Goal: Information Seeking & Learning: Learn about a topic

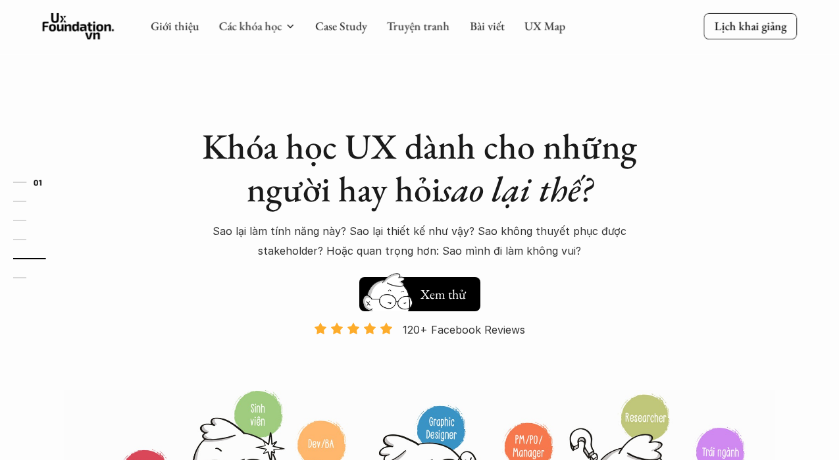
scroll to position [3991, 0]
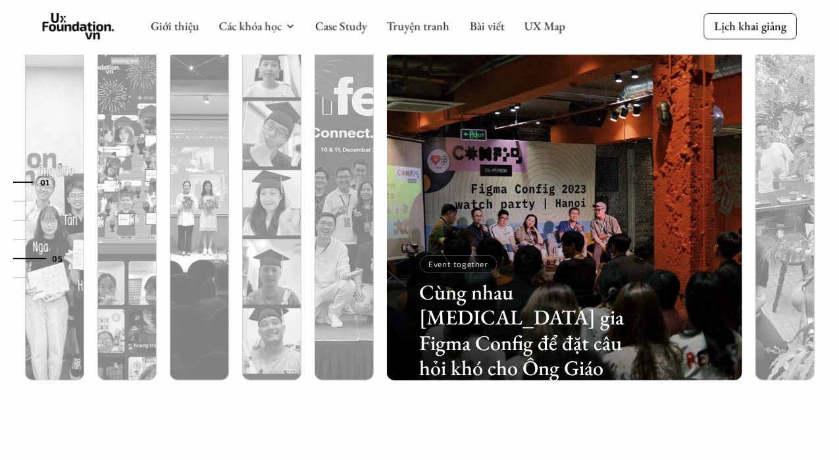
click at [62, 185] on link "01" at bounding box center [44, 182] width 63 height 16
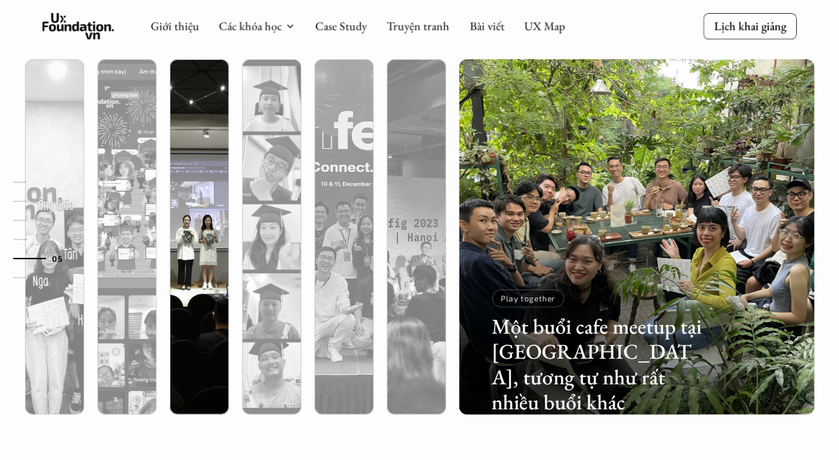
scroll to position [3951, 0]
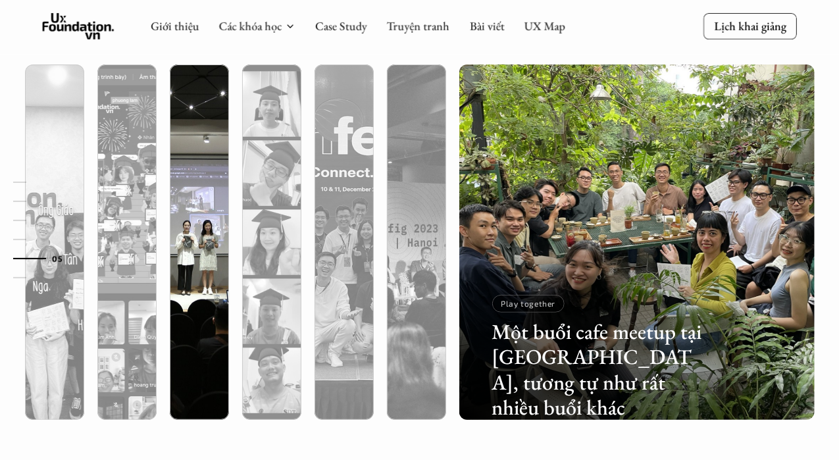
click at [201, 164] on img at bounding box center [199, 241] width 362 height 355
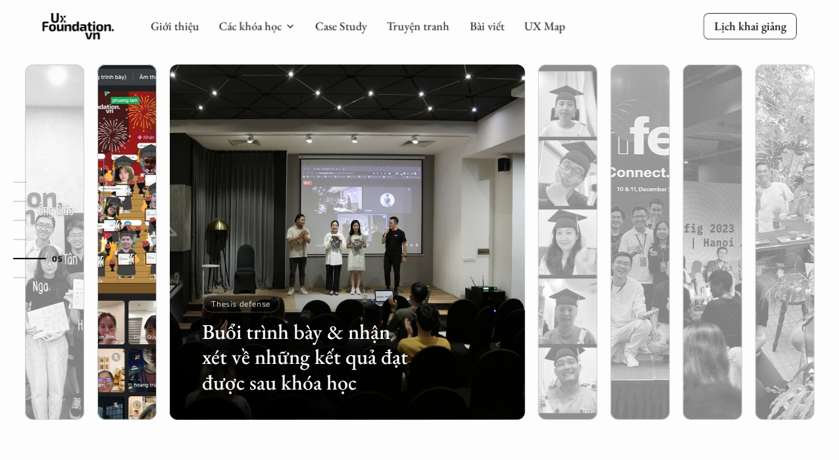
click at [148, 148] on img at bounding box center [127, 241] width 362 height 355
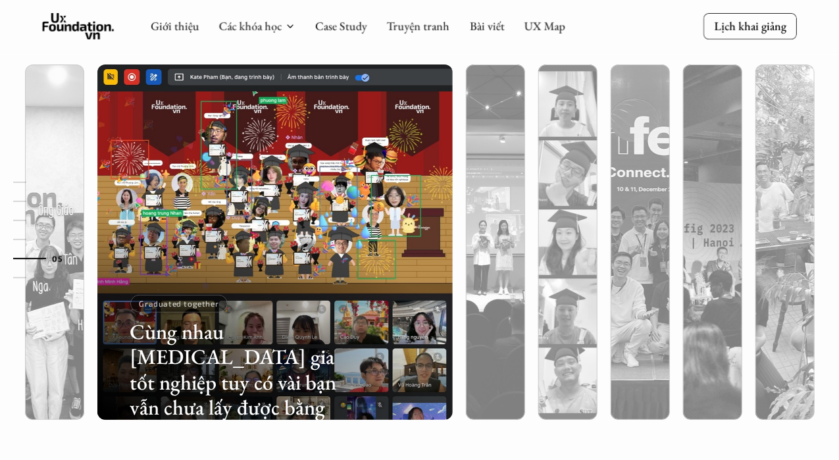
click at [48, 127] on div "01 02 03 04 05 06" at bounding box center [66, 230] width 132 height 460
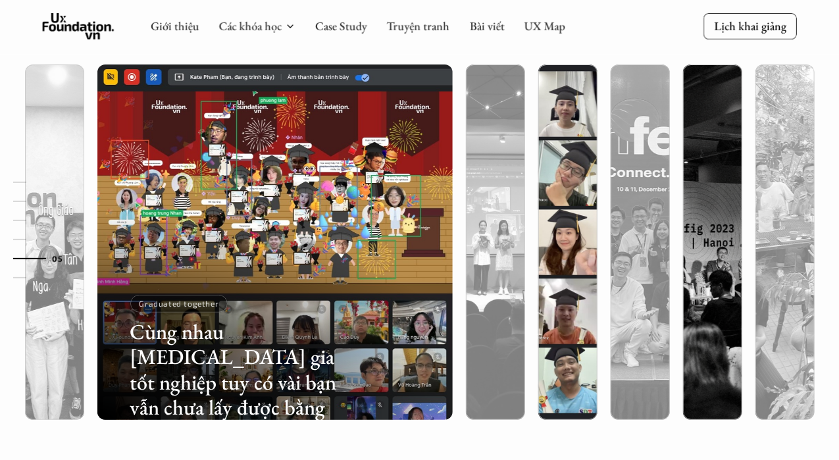
click at [568, 159] on img at bounding box center [568, 241] width 362 height 355
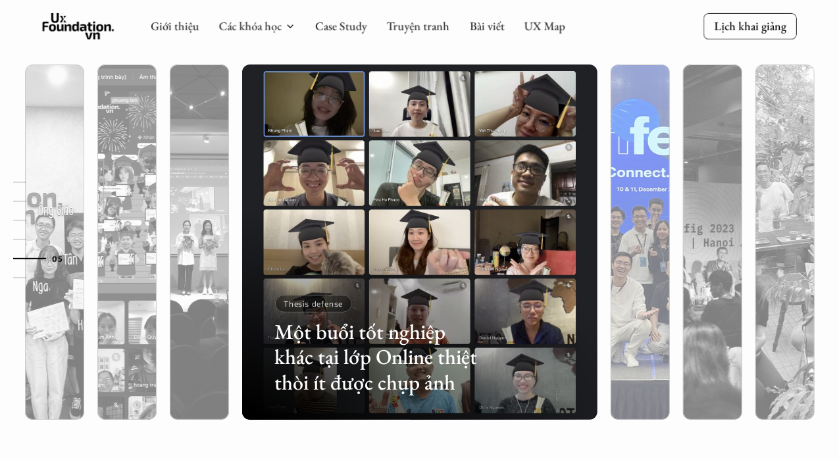
click at [624, 114] on img at bounding box center [640, 241] width 362 height 355
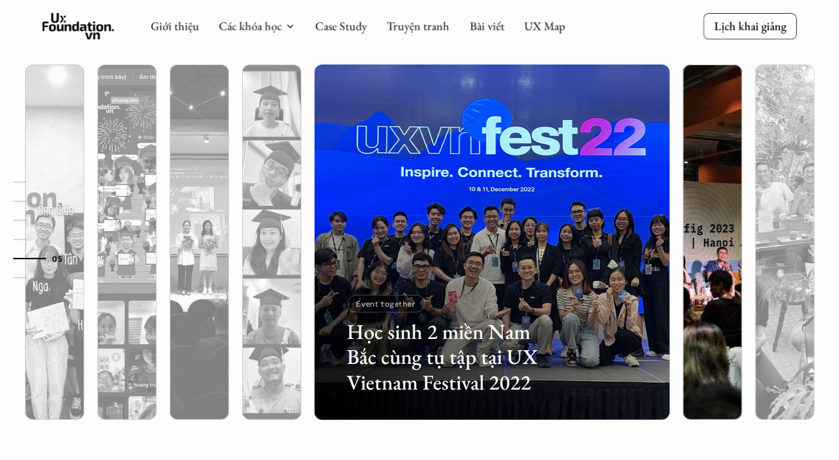
click at [693, 126] on img at bounding box center [713, 241] width 362 height 355
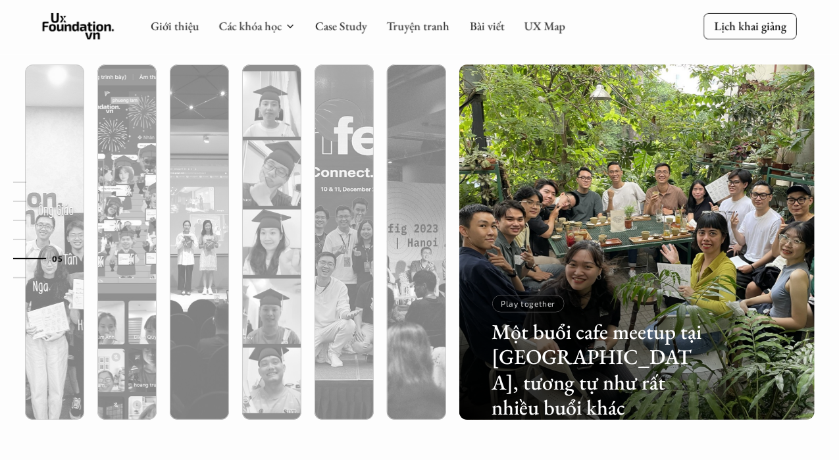
click at [453, 259] on div "Một buổi cafe meetup tại [GEOGRAPHIC_DATA], tương tự như rất nhiều buổi khác Pl…" at bounding box center [637, 241] width 368 height 355
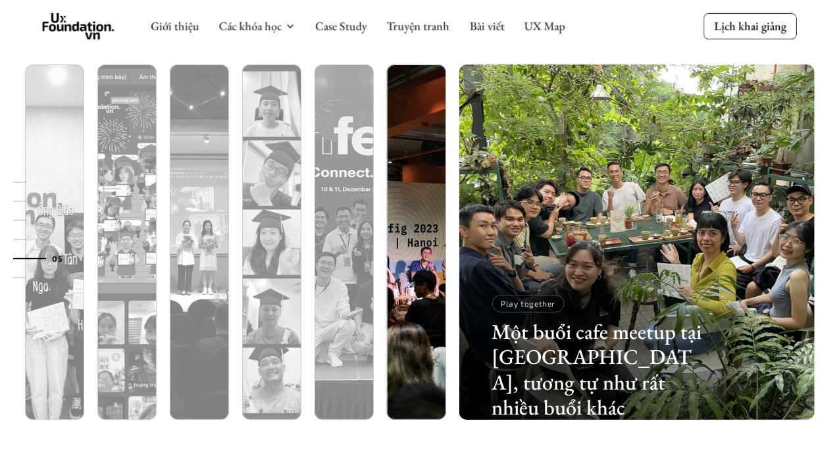
click at [404, 266] on div at bounding box center [416, 312] width 59 height 214
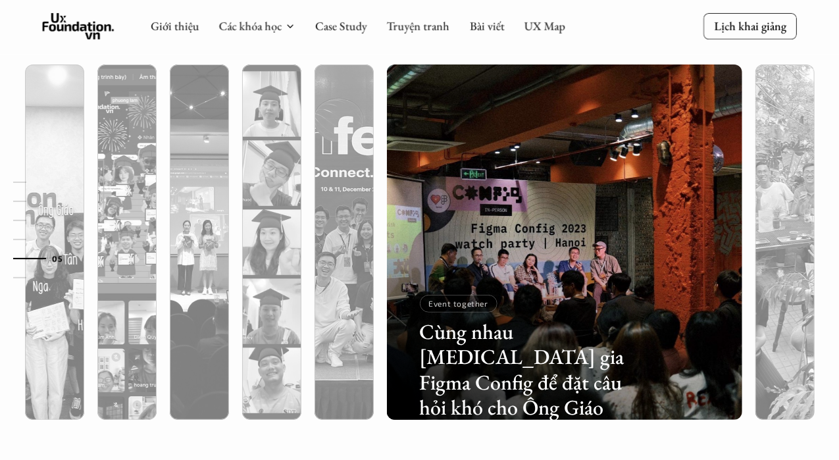
click at [404, 268] on div at bounding box center [564, 312] width 355 height 214
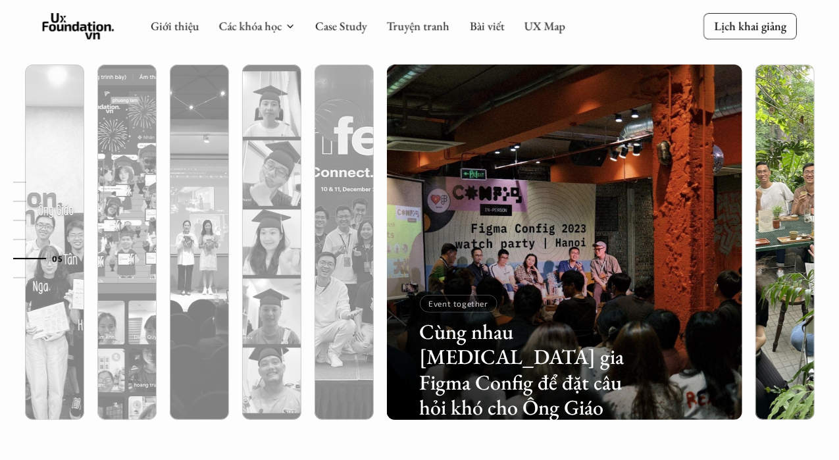
click at [794, 226] on div at bounding box center [784, 312] width 59 height 214
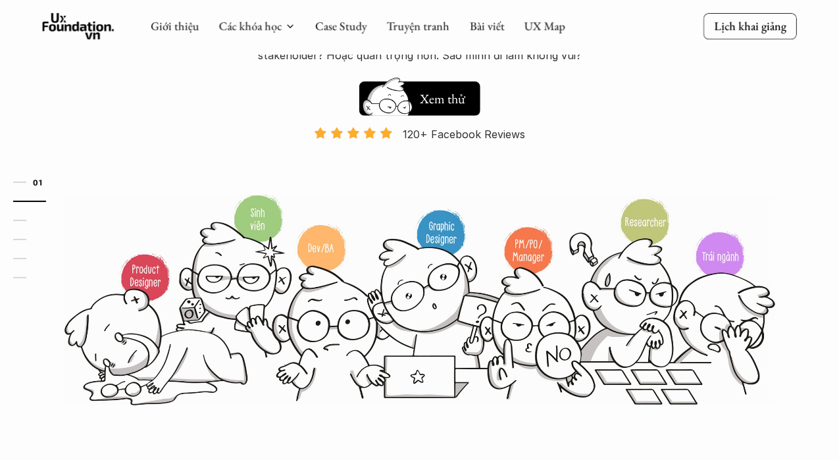
scroll to position [0, 0]
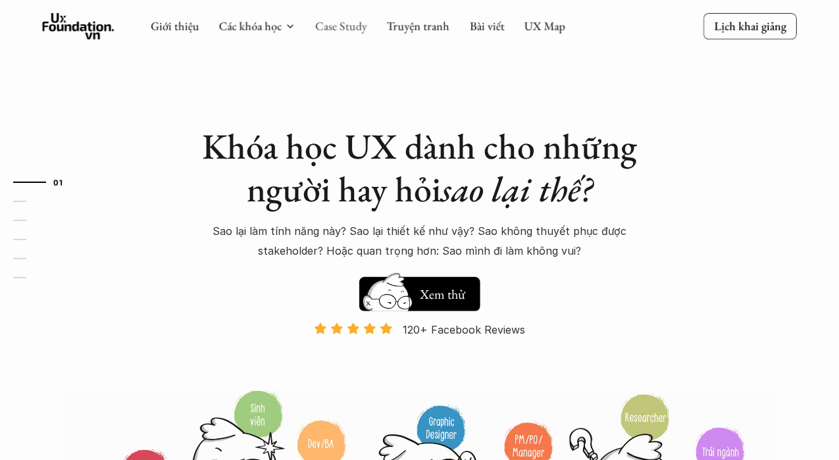
click at [347, 25] on link "Case Study" at bounding box center [341, 25] width 52 height 15
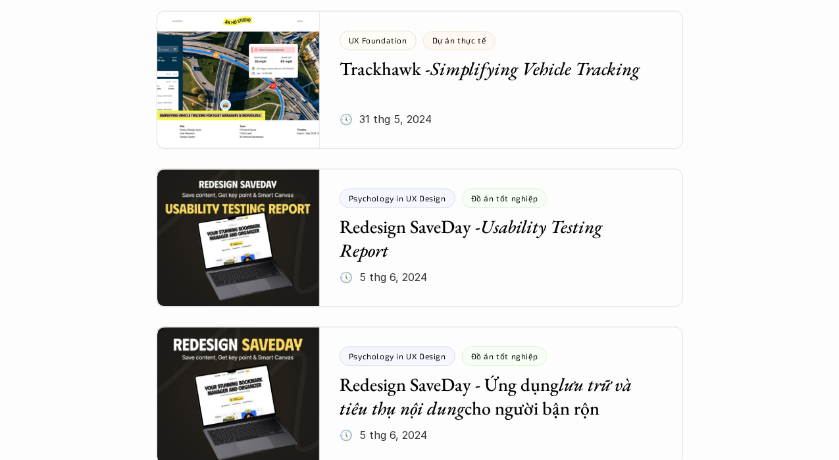
scroll to position [1086, 0]
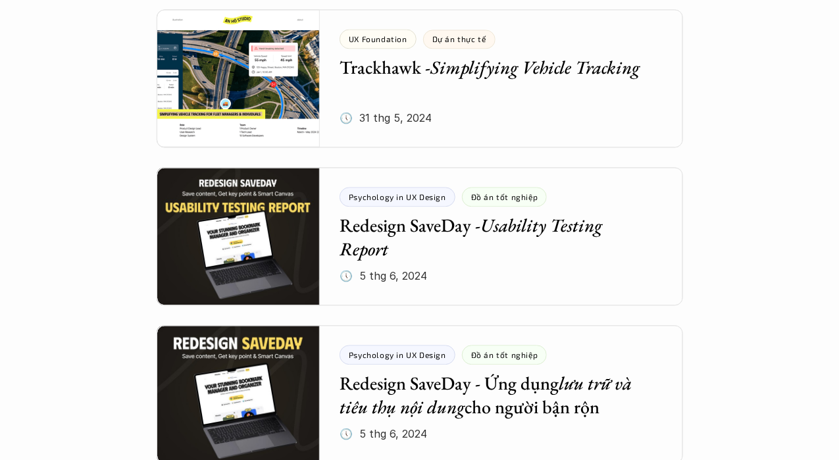
drag, startPoint x: 693, startPoint y: 215, endPoint x: 614, endPoint y: 169, distance: 92.0
drag, startPoint x: 614, startPoint y: 169, endPoint x: 659, endPoint y: 188, distance: 49.0
click at [614, 169] on div at bounding box center [420, 236] width 526 height 138
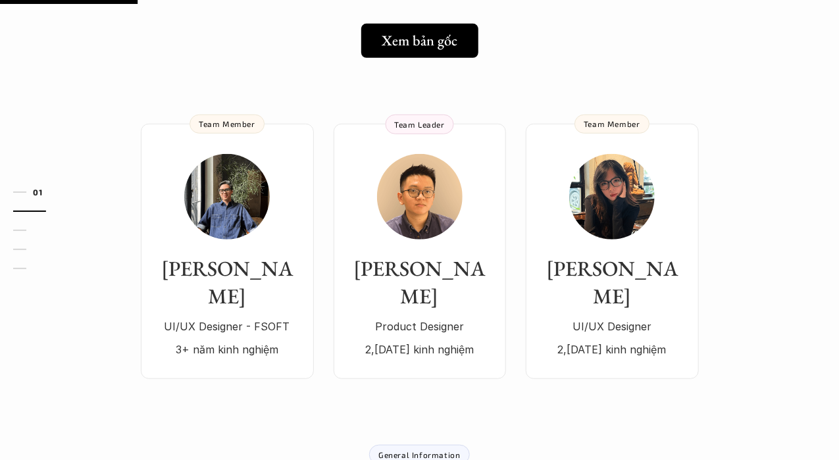
scroll to position [249, 0]
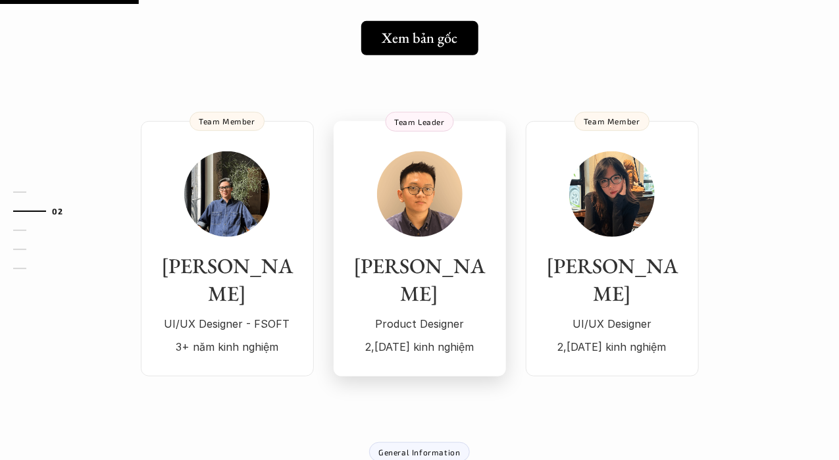
click at [359, 222] on div "[PERSON_NAME] Product Designer 2,[DATE] kinh nghiệm" at bounding box center [420, 253] width 146 height 205
click at [454, 223] on div "[PERSON_NAME] Product Designer 2,[DATE] kinh nghiệm" at bounding box center [420, 253] width 146 height 205
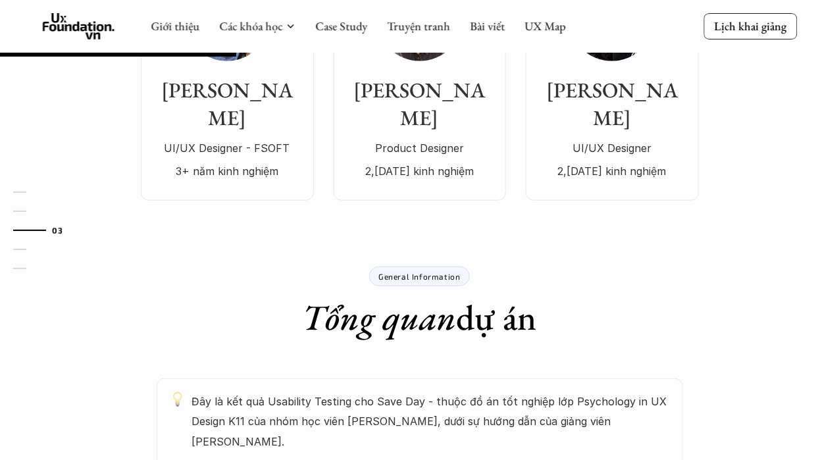
scroll to position [424, 0]
